Goal: Information Seeking & Learning: Learn about a topic

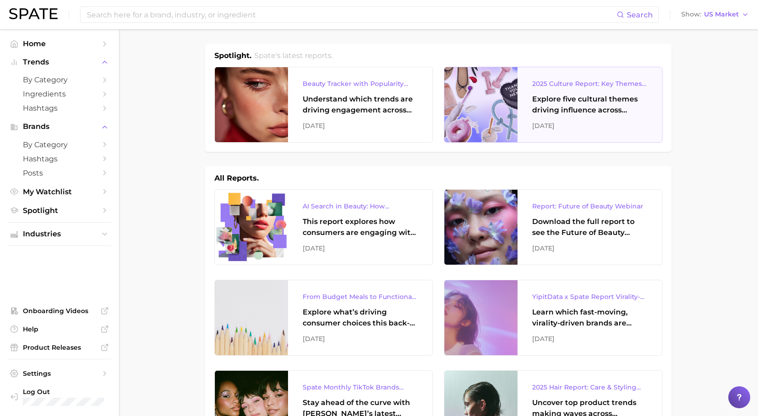
click at [542, 116] on div "2025 Culture Report: Key Themes That Are Shaping Consumer Demand Explore five c…" at bounding box center [589, 104] width 144 height 75
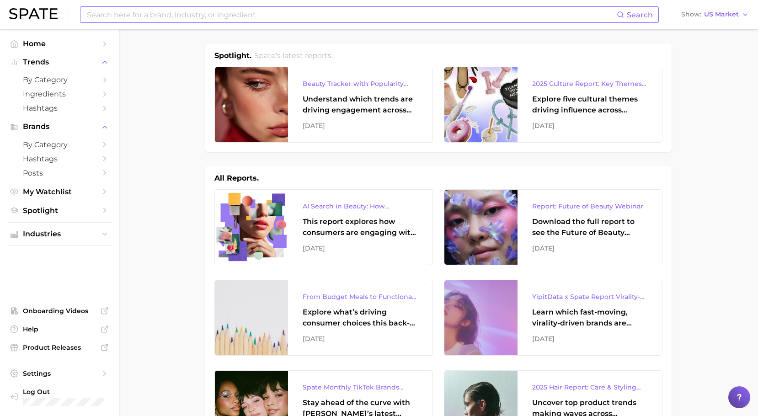
click at [279, 21] on input at bounding box center [351, 15] width 531 height 16
type input "AI hair"
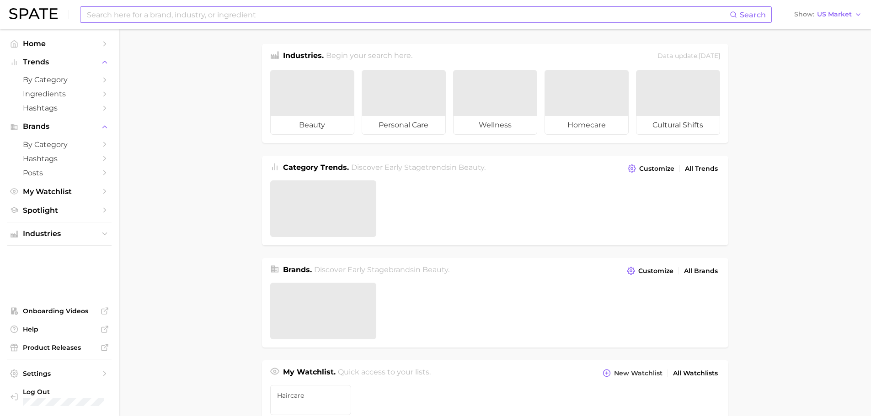
click at [162, 18] on input at bounding box center [408, 15] width 644 height 16
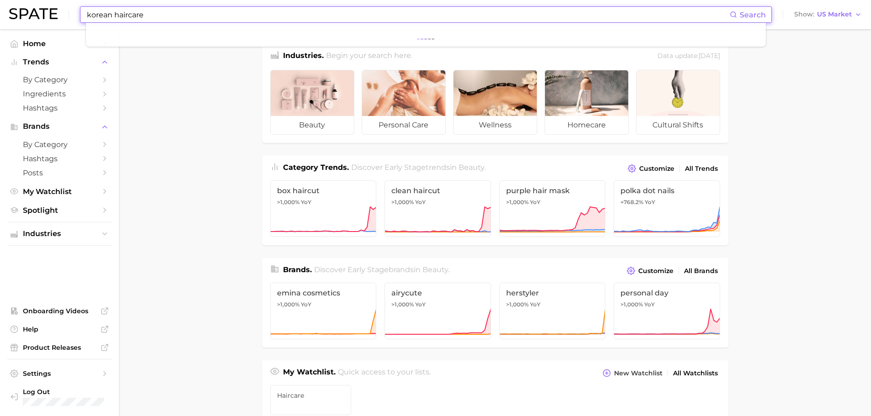
type input "korean haircare"
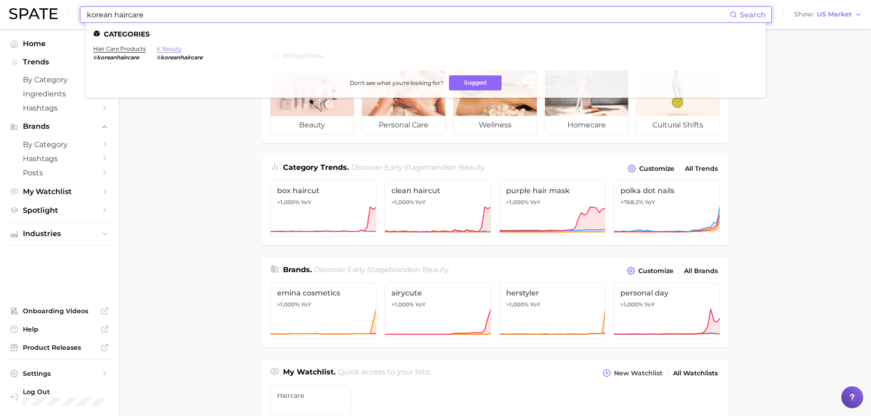
click at [170, 51] on link "k beauty" at bounding box center [169, 48] width 25 height 7
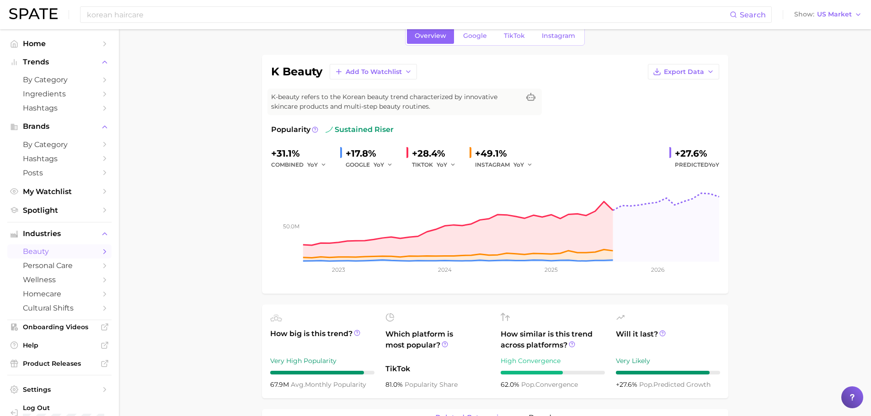
scroll to position [45, 0]
click at [511, 40] on link "TikTok" at bounding box center [514, 35] width 37 height 16
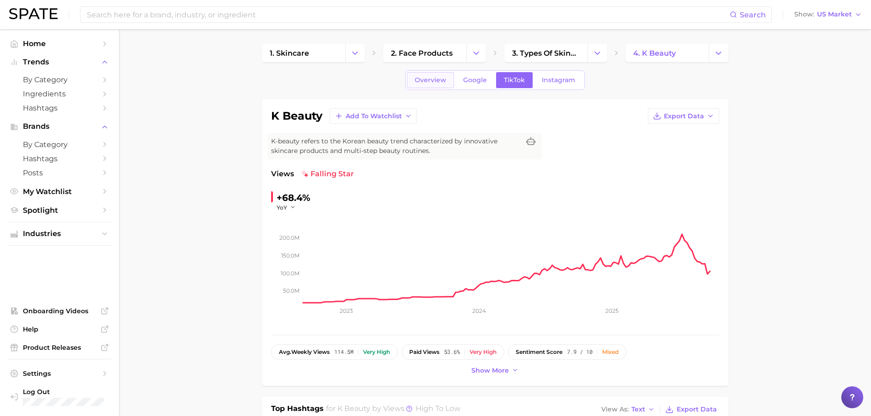
click at [430, 80] on span "Overview" at bounding box center [431, 80] width 32 height 8
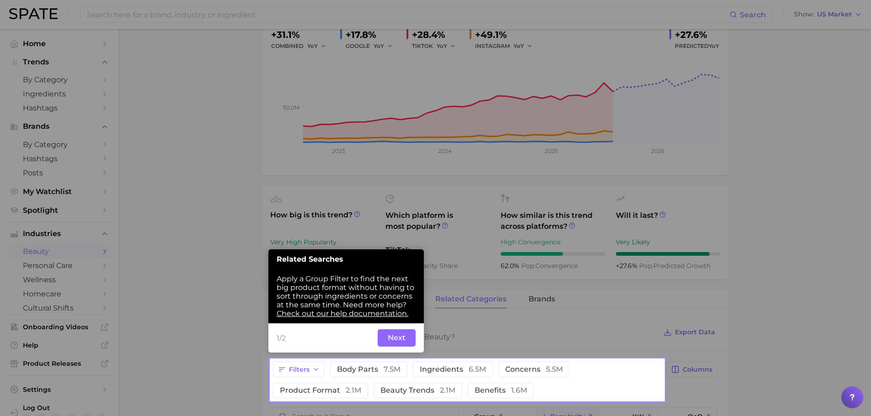
scroll to position [168, 0]
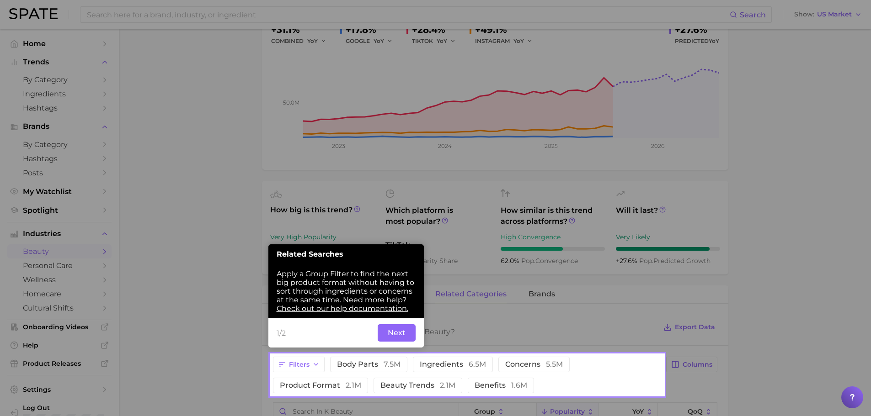
click at [398, 331] on button "Next" at bounding box center [397, 333] width 38 height 17
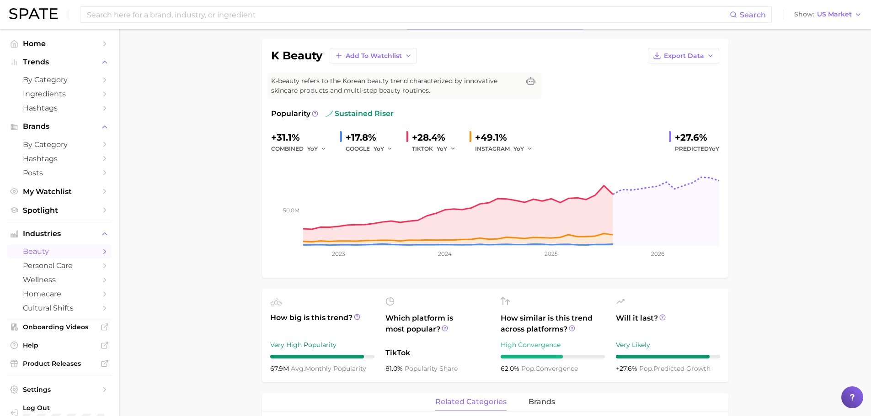
scroll to position [0, 0]
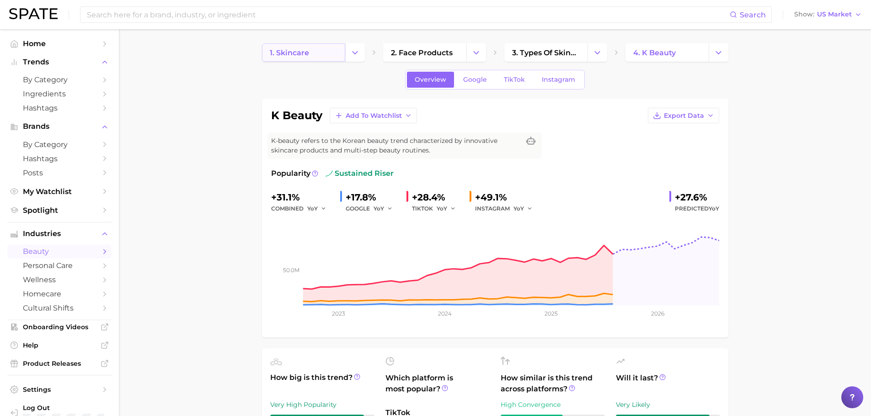
click at [315, 57] on link "1. skincare" at bounding box center [303, 52] width 83 height 18
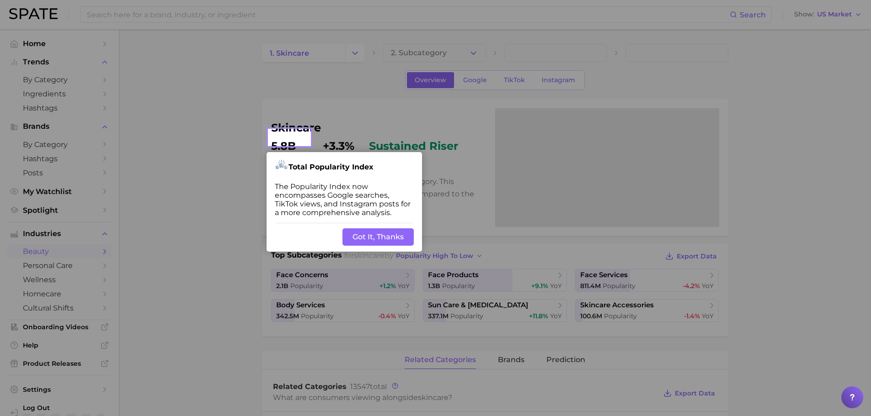
click at [366, 236] on button "Got It, Thanks" at bounding box center [377, 237] width 71 height 17
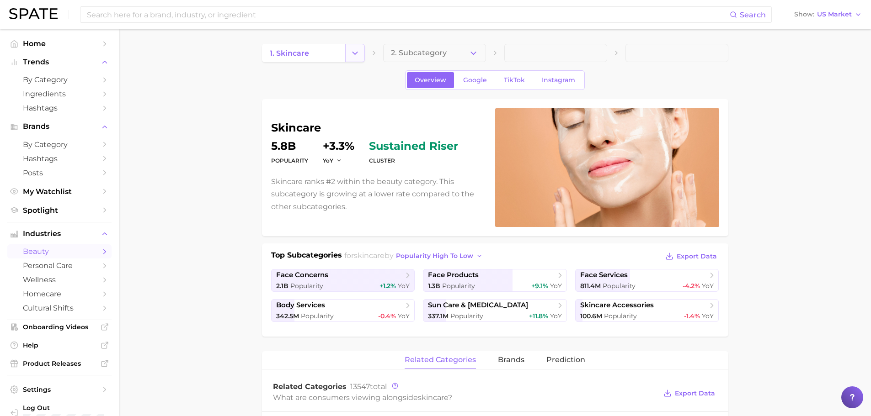
click at [352, 53] on icon "Change Category" at bounding box center [355, 53] width 10 height 10
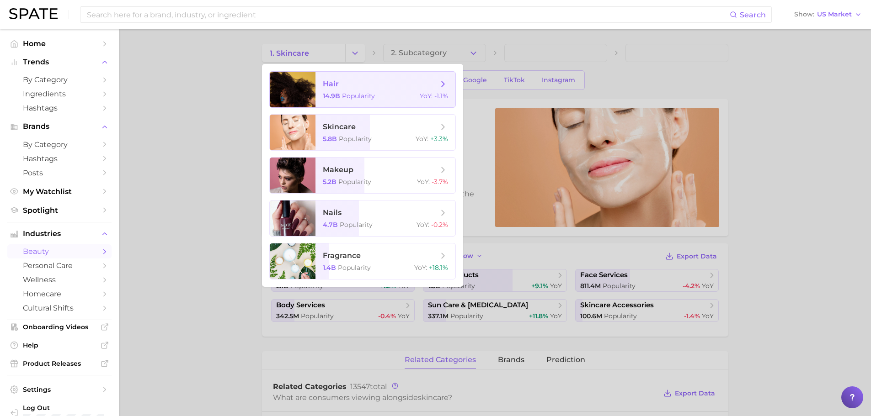
click at [347, 91] on span "hair 14.9b Popularity YoY : -1.1%" at bounding box center [385, 90] width 140 height 36
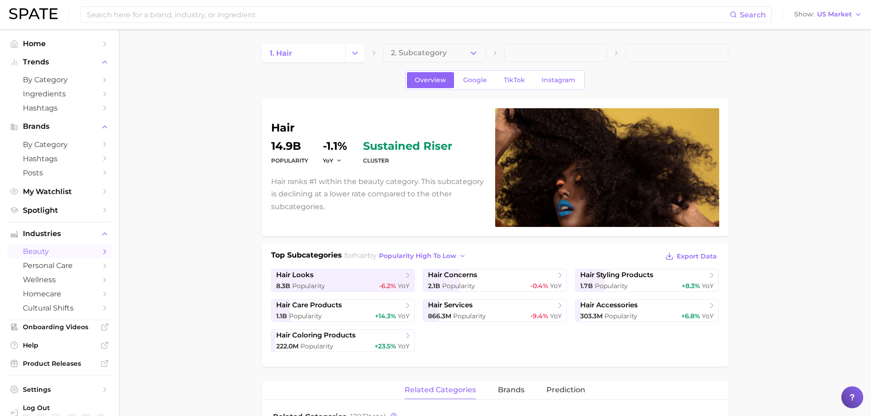
click at [443, 49] on span "2. Subcategory" at bounding box center [419, 53] width 56 height 8
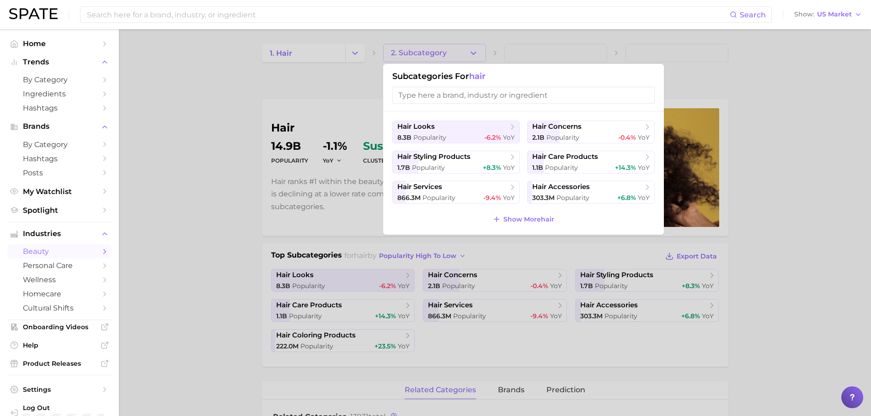
click at [450, 100] on input "search" at bounding box center [523, 95] width 262 height 17
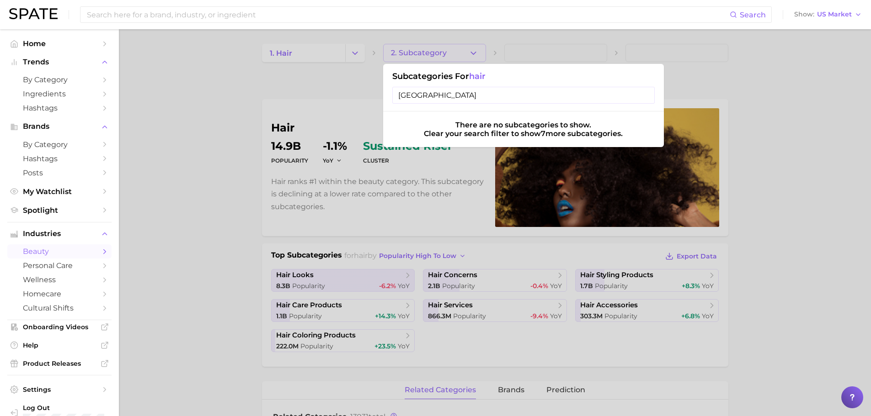
type input "korean"
click at [450, 100] on input "korean" at bounding box center [523, 95] width 262 height 17
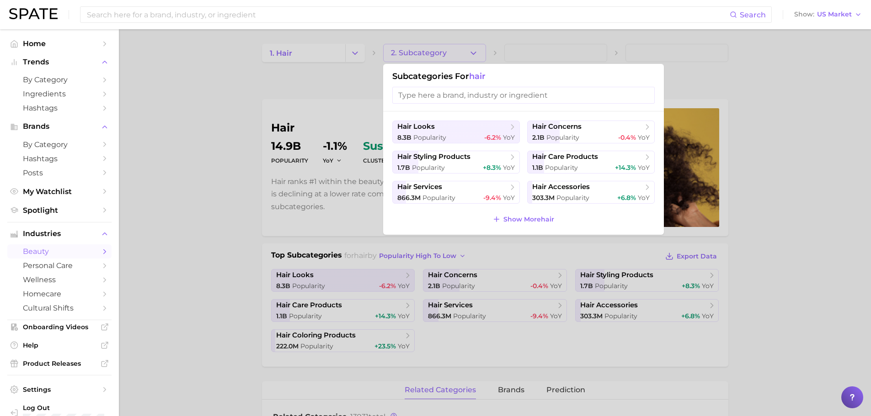
click at [312, 88] on div at bounding box center [435, 208] width 871 height 416
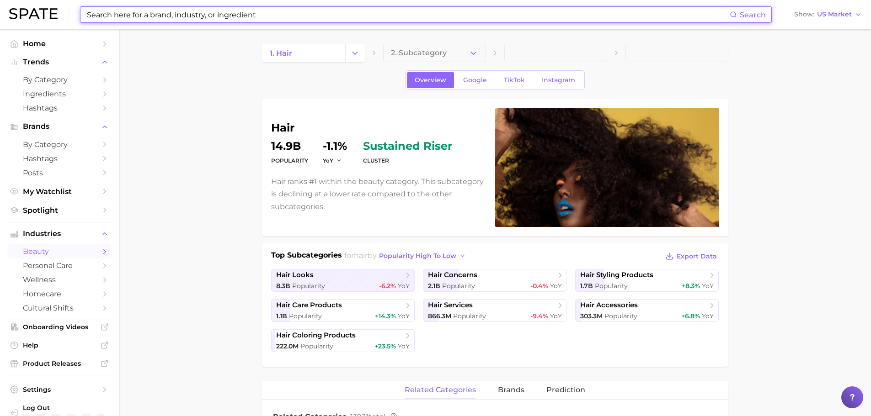
click at [240, 14] on input at bounding box center [408, 15] width 644 height 16
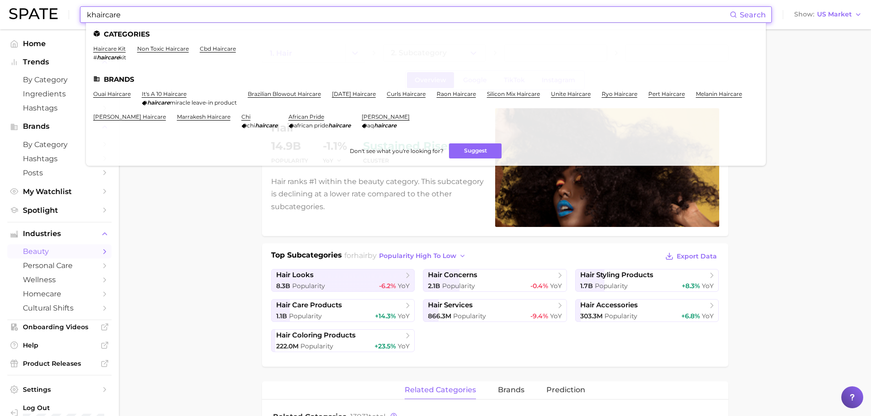
click at [136, 19] on input "khaircare" at bounding box center [408, 15] width 644 height 16
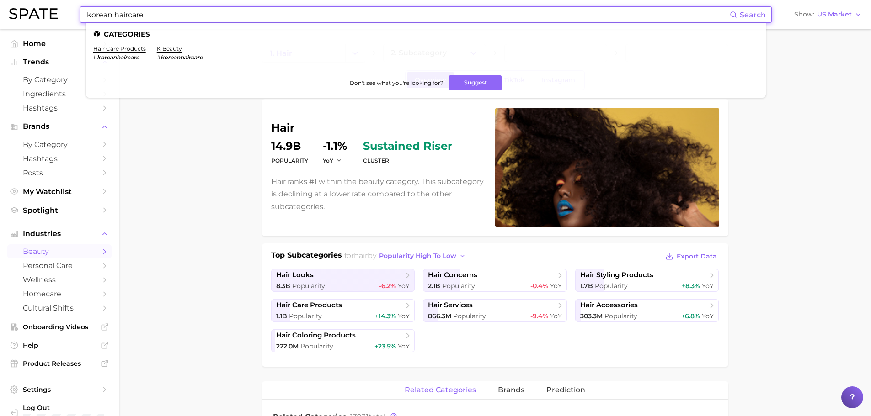
type input "korean haircare"
click at [138, 59] on em "koreanhaircare" at bounding box center [118, 57] width 42 height 7
click at [133, 46] on link "hair care products" at bounding box center [119, 48] width 53 height 7
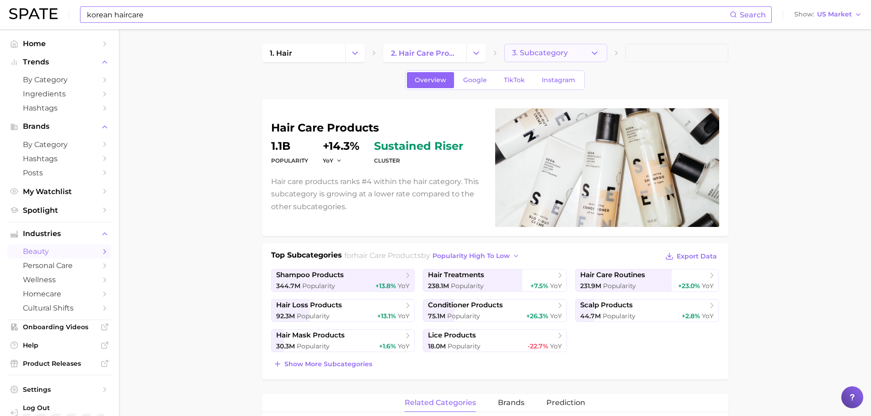
click at [533, 46] on button "3. Subcategory" at bounding box center [555, 53] width 103 height 18
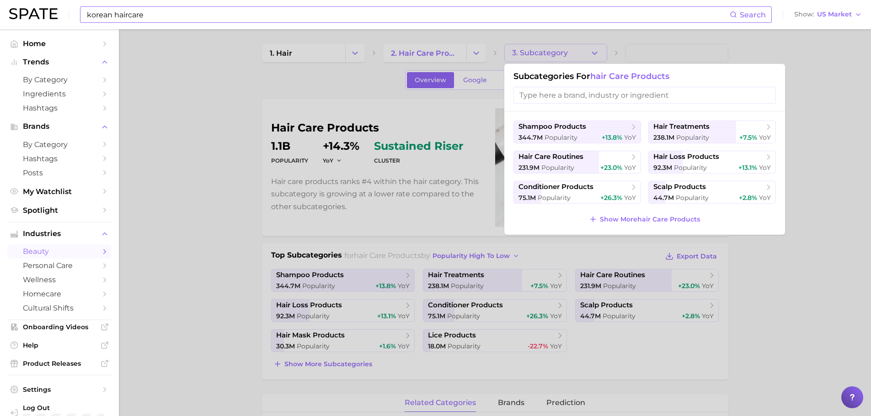
click at [555, 91] on input "search" at bounding box center [644, 95] width 262 height 17
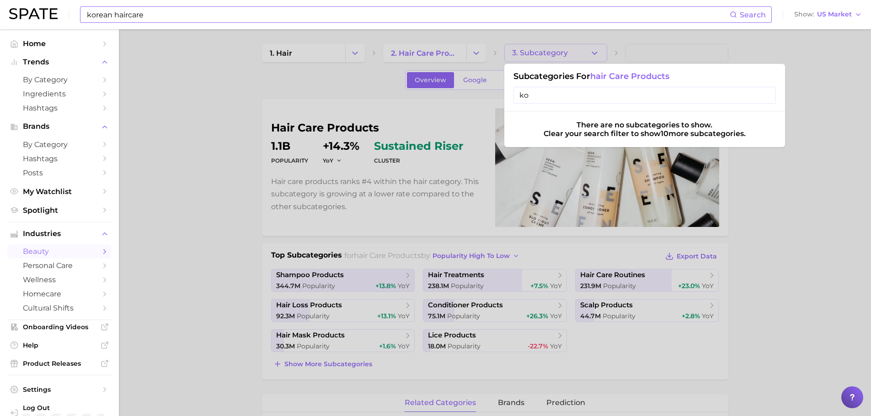
type input "k"
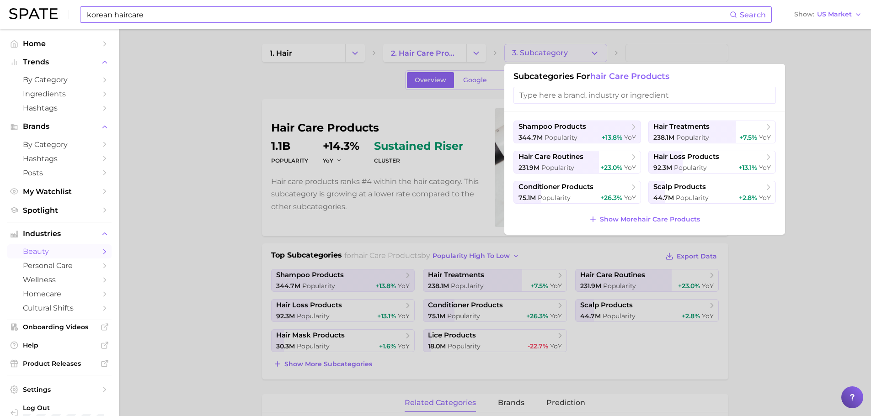
click at [222, 198] on div at bounding box center [435, 208] width 871 height 416
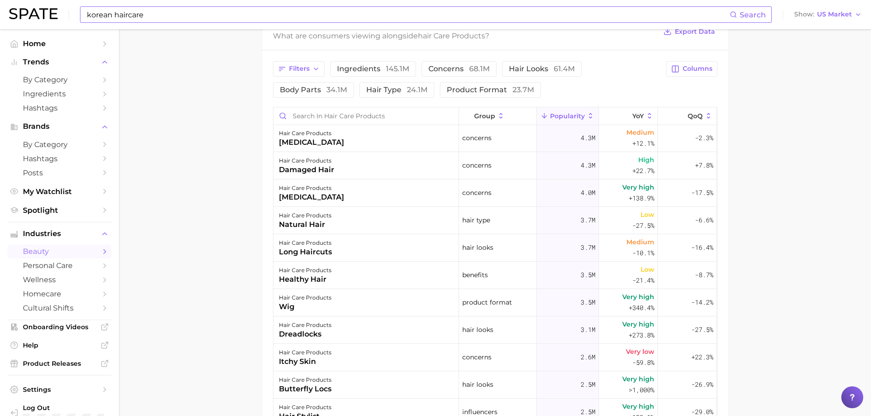
scroll to position [323, 0]
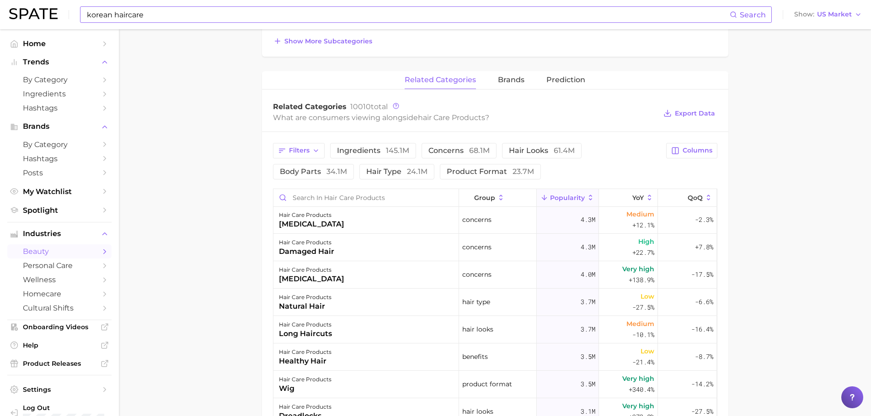
click at [390, 115] on div "What are consumers viewing alongside hair care products ?" at bounding box center [465, 118] width 384 height 12
click at [310, 155] on button "Filters" at bounding box center [299, 151] width 52 height 16
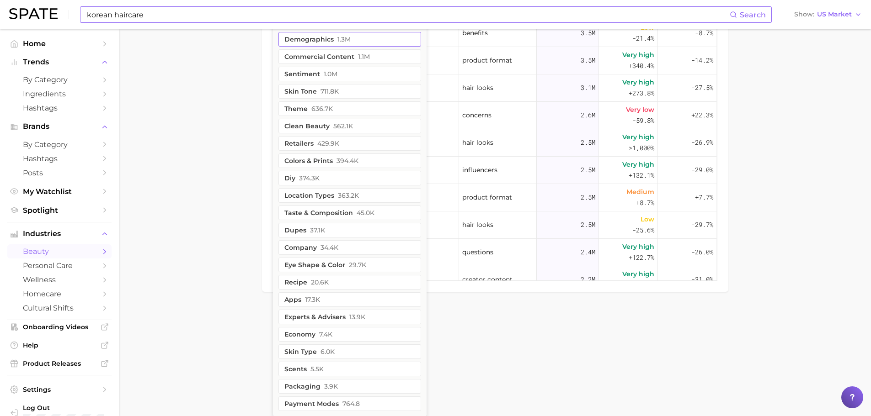
scroll to position [648, 0]
